Goal: Check status

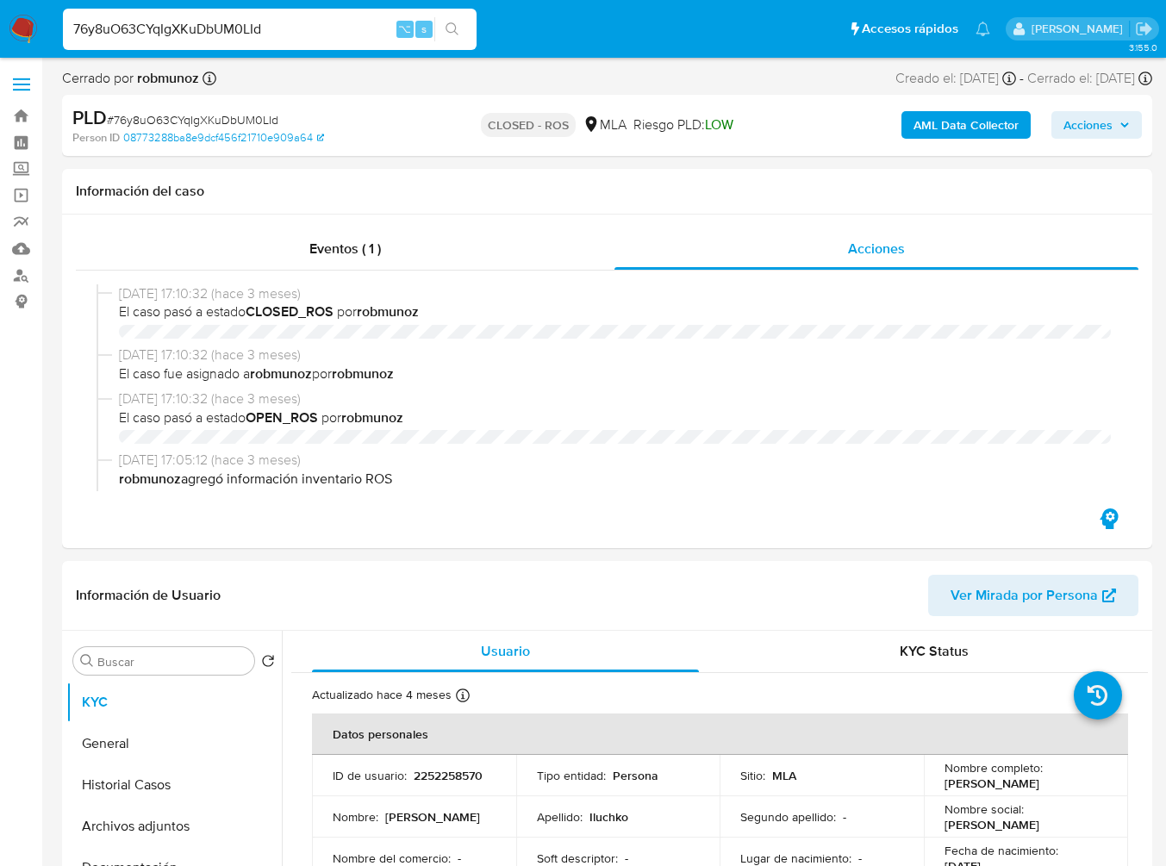
select select "10"
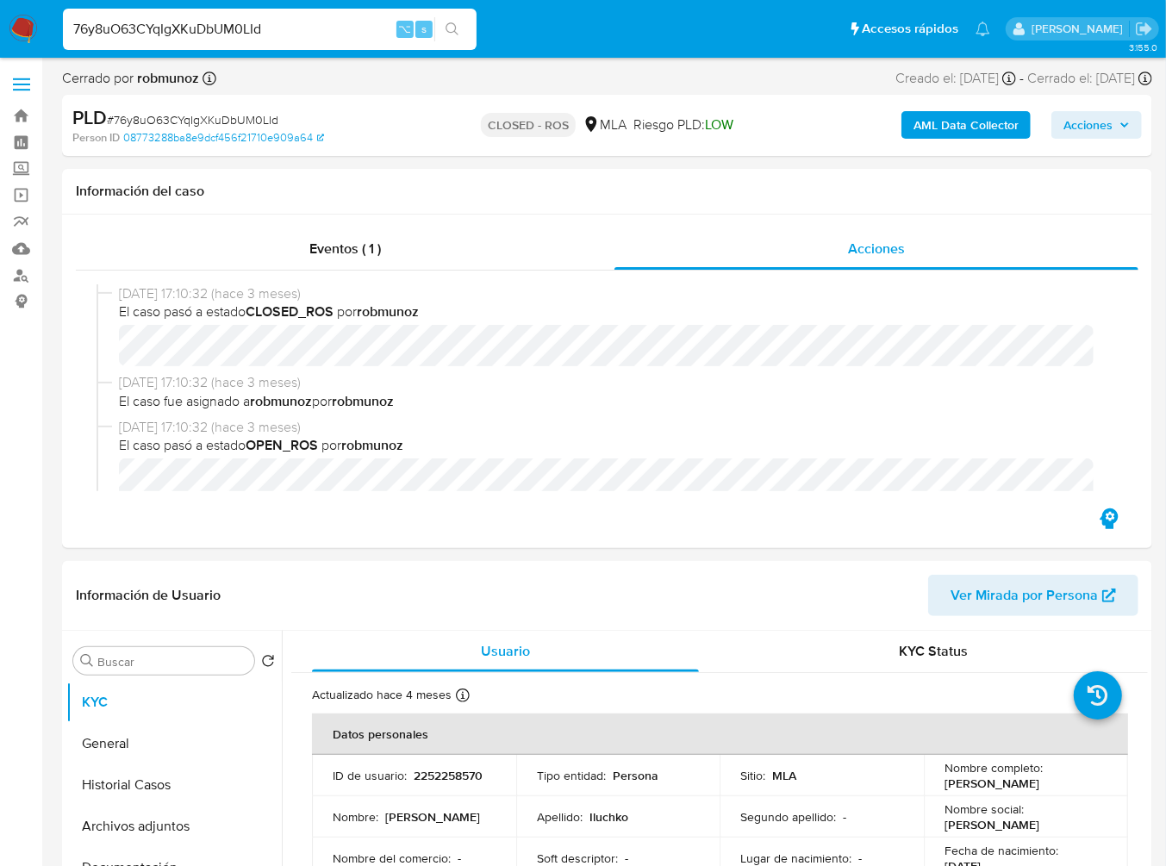
click at [283, 21] on input "76y8uO63CYqIgXKuDbUM0LId" at bounding box center [270, 29] width 414 height 22
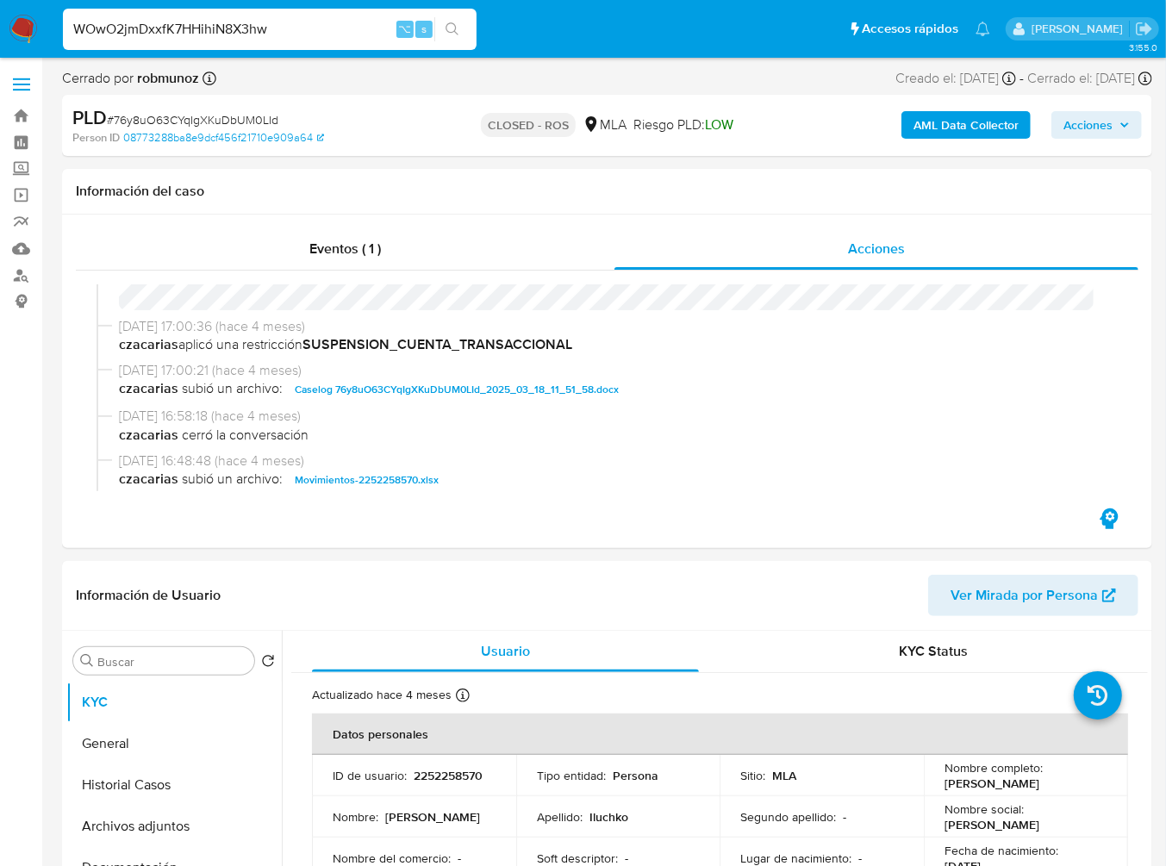
type input "WOwO2jmDxxfK7HHihiN8X3hw"
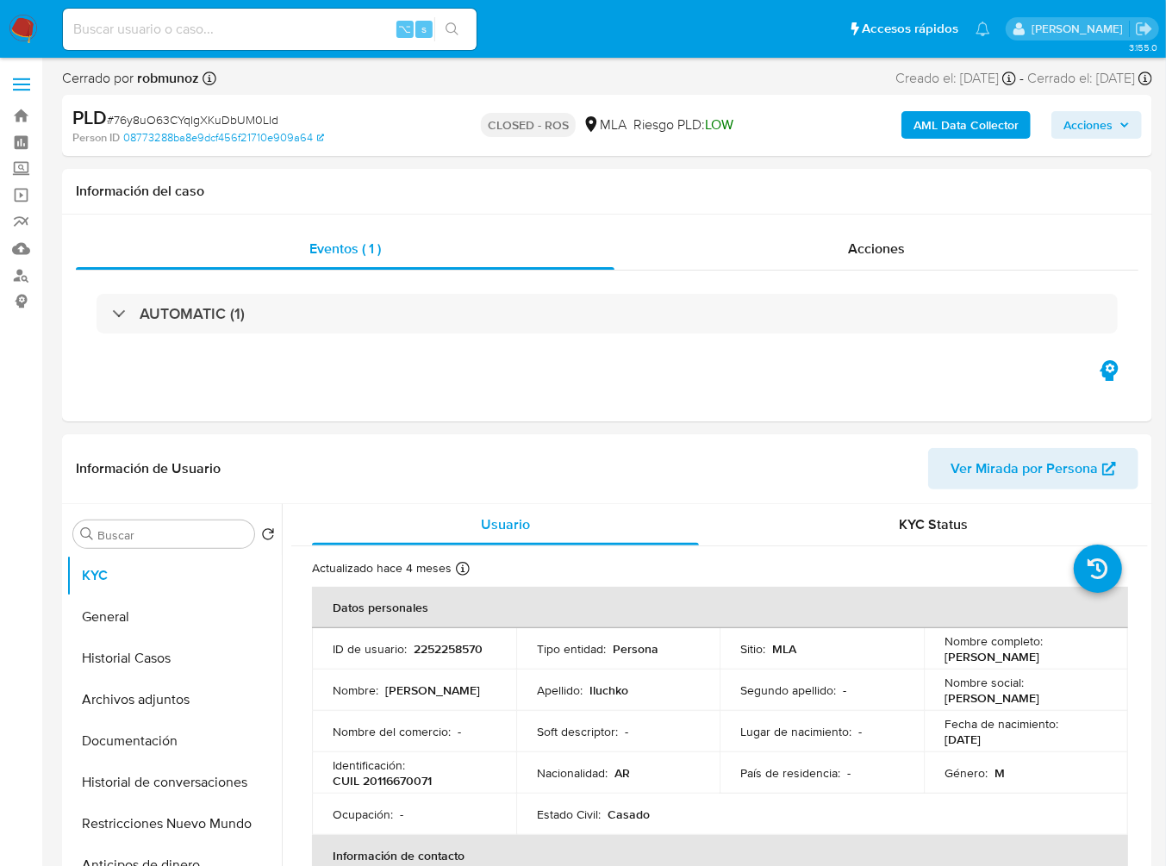
select select "10"
click at [282, 25] on input at bounding box center [270, 29] width 414 height 22
paste input "WOwO2jmDxxfK7HHihiN8X3hw"
type input "WOwO2jmDxxfK7HHihiN8X3hw"
select select "10"
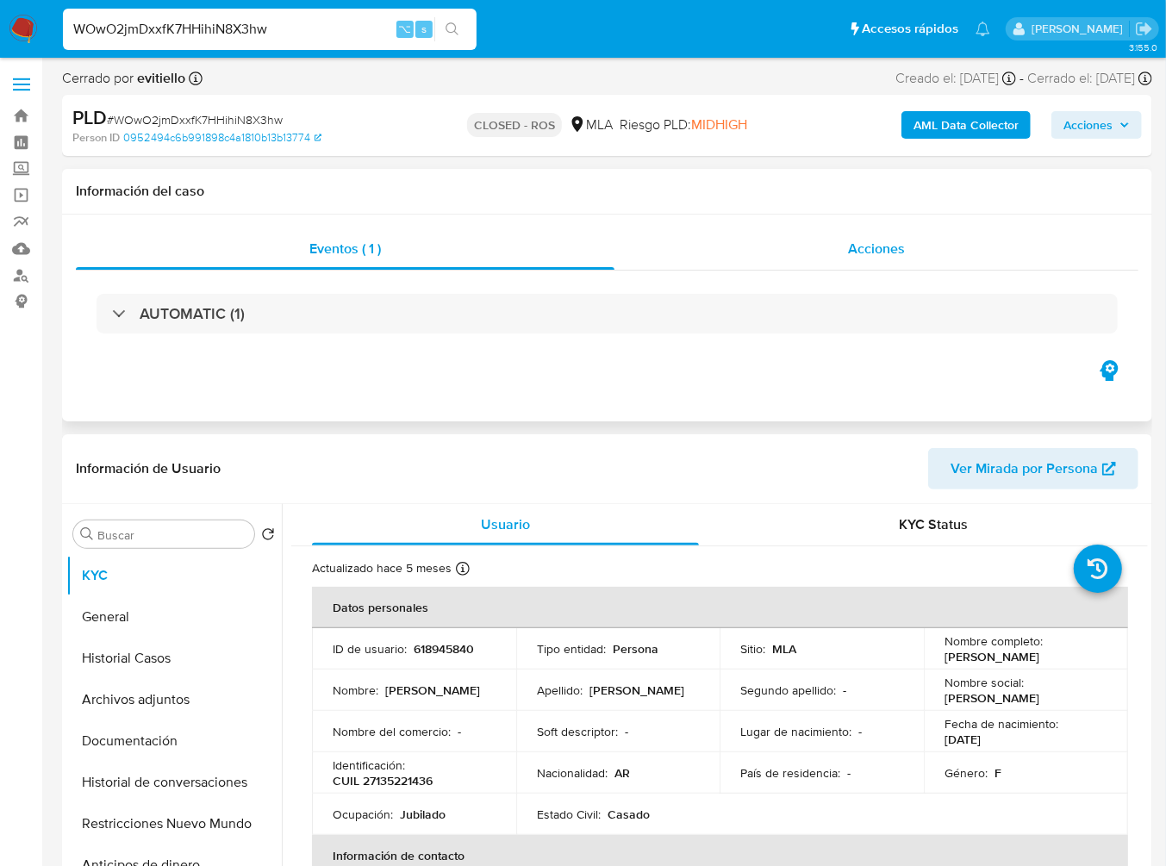
click at [890, 248] on span "Acciones" at bounding box center [876, 249] width 57 height 20
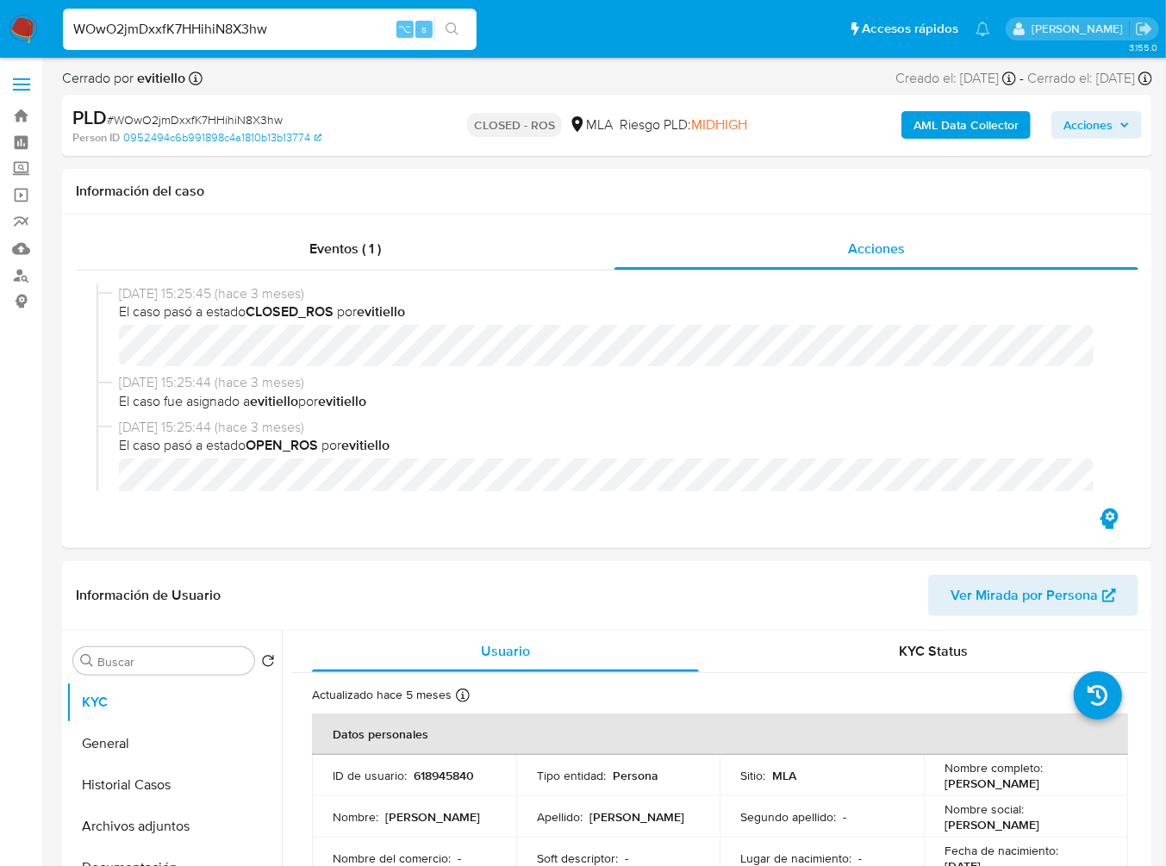
click at [247, 30] on input "WOwO2jmDxxfK7HHihiN8X3hw" at bounding box center [270, 29] width 414 height 22
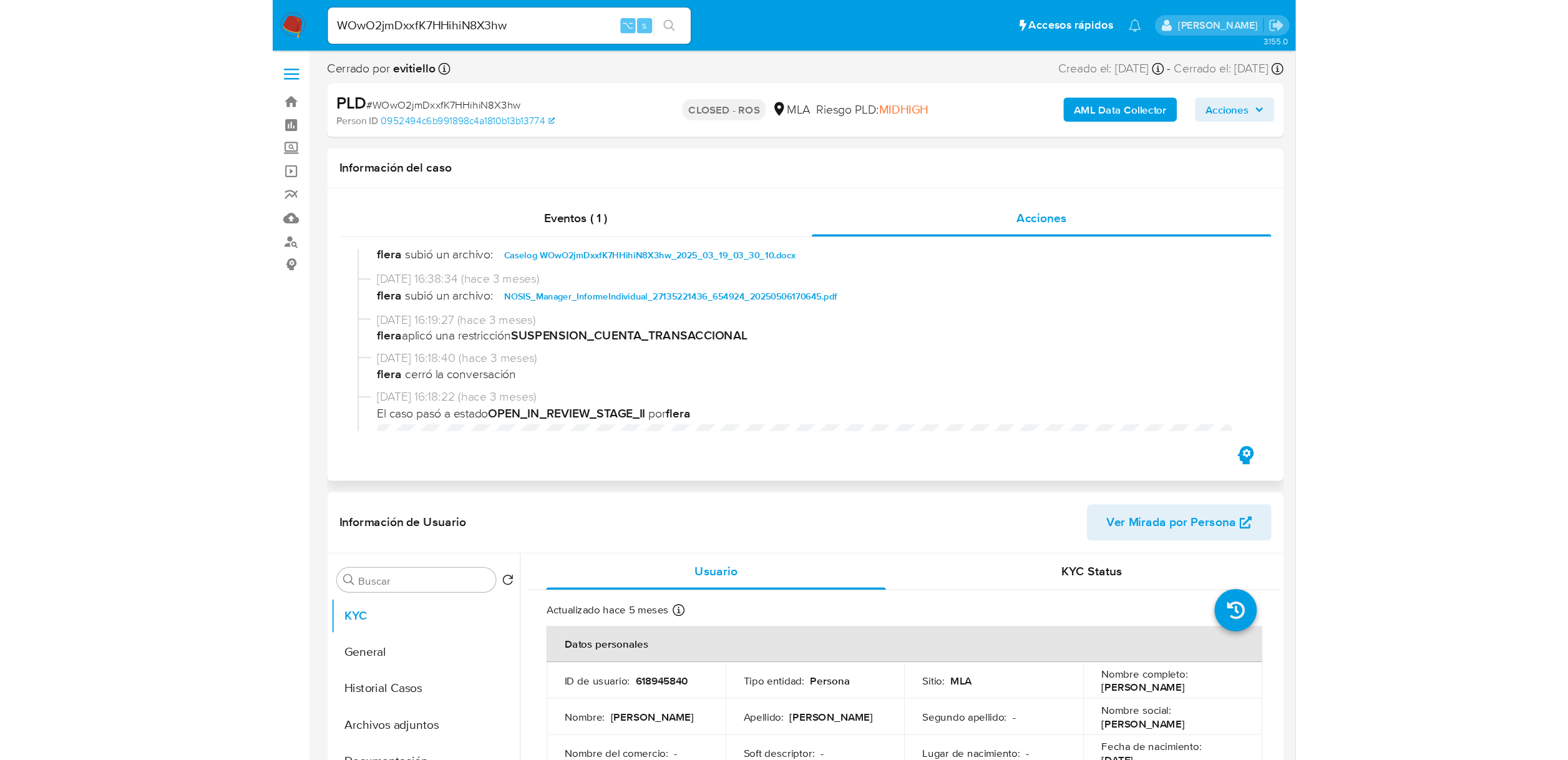
scroll to position [654, 0]
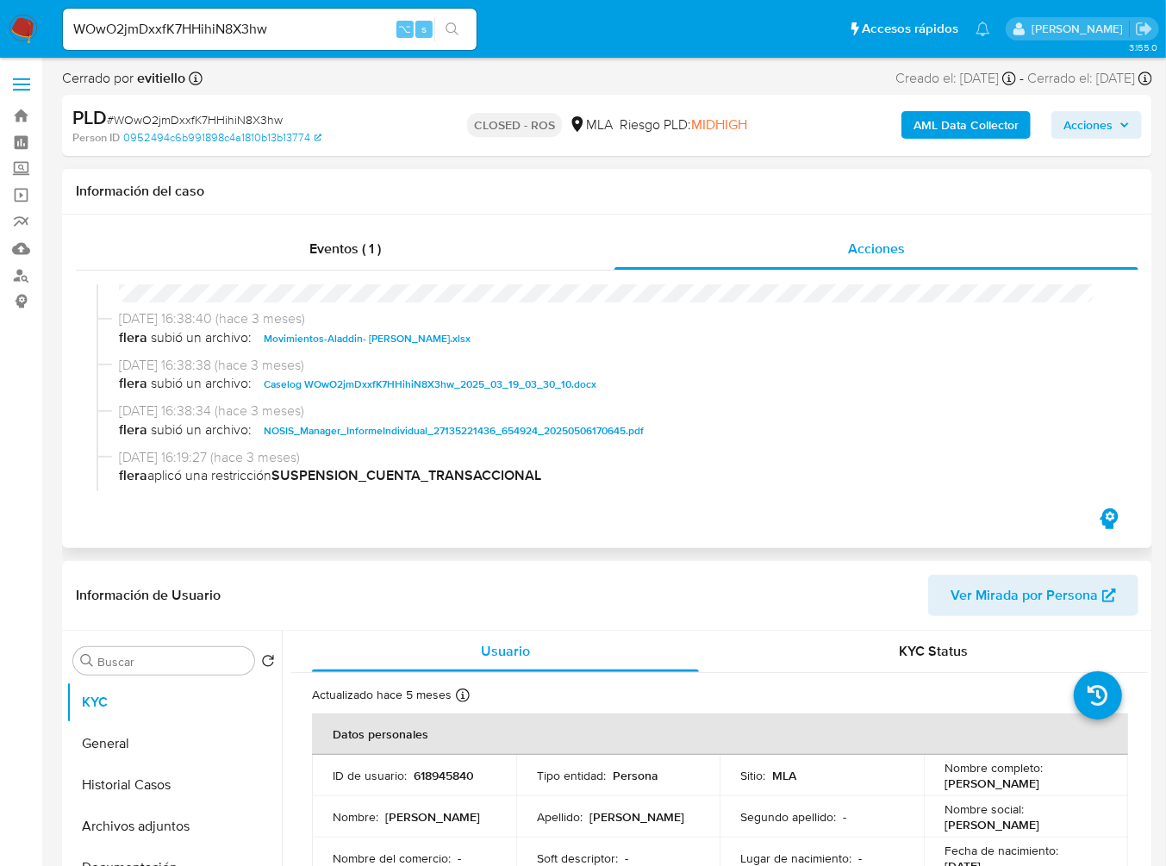
click at [330, 387] on span "Caselog WOwO2jmDxxfK7HHihiN8X3hw_2025_03_19_03_30_10.docx" at bounding box center [430, 384] width 333 height 21
click at [359, 349] on span "Movimientos-Aladdin- [PERSON_NAME].xlsx" at bounding box center [367, 338] width 207 height 21
click at [170, 784] on button "Historial Casos" at bounding box center [167, 785] width 202 height 41
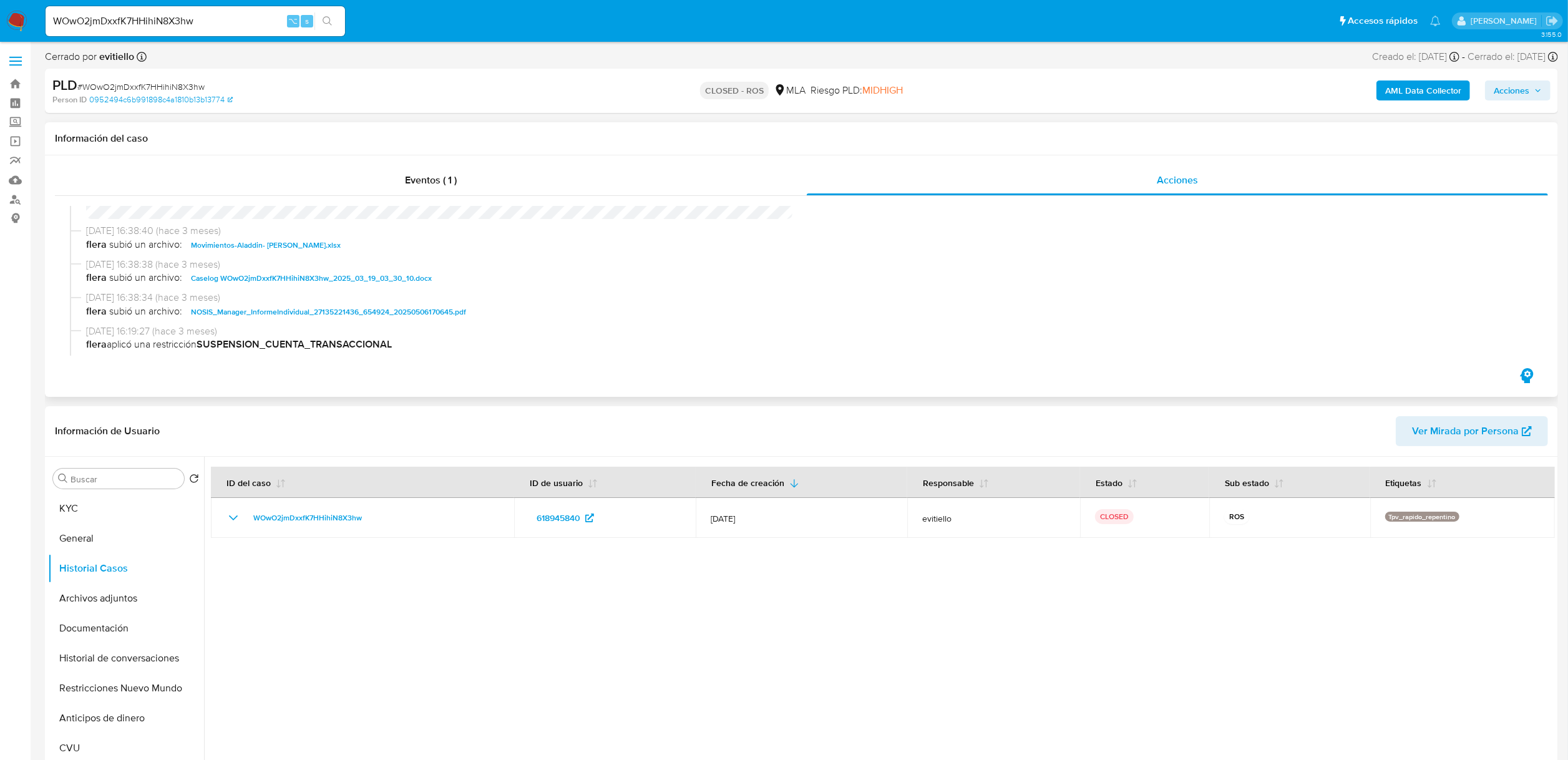
scroll to position [654, 0]
